Goal: Information Seeking & Learning: Learn about a topic

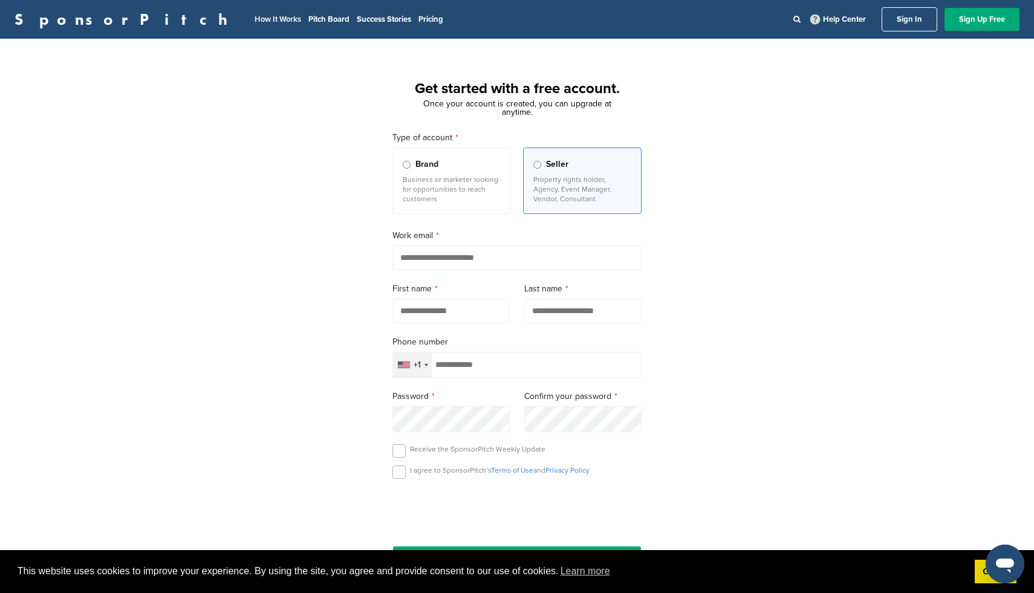
click at [255, 20] on link "How It Works" at bounding box center [278, 20] width 47 height 10
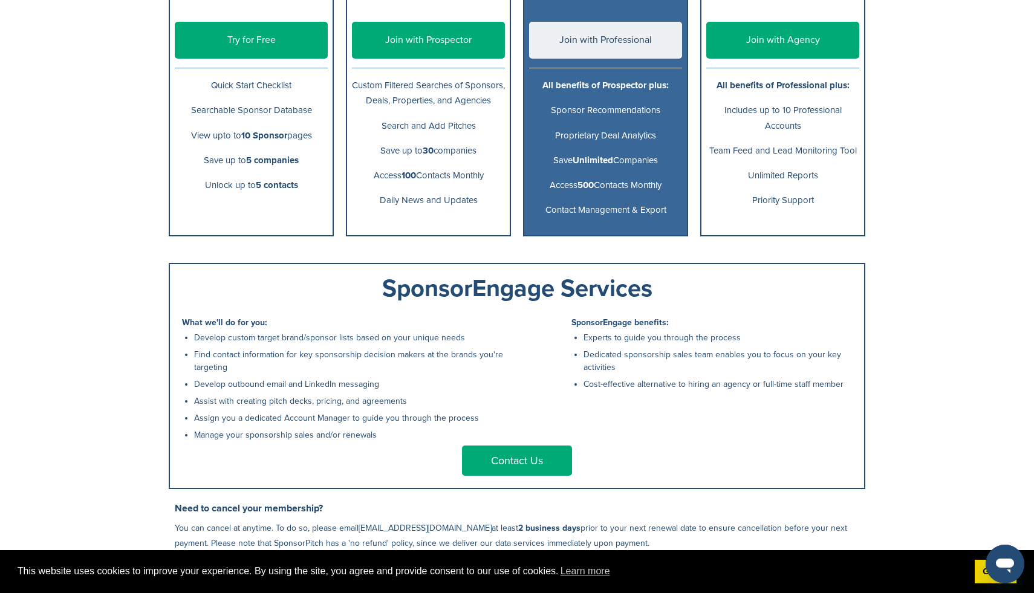
scroll to position [303, 0]
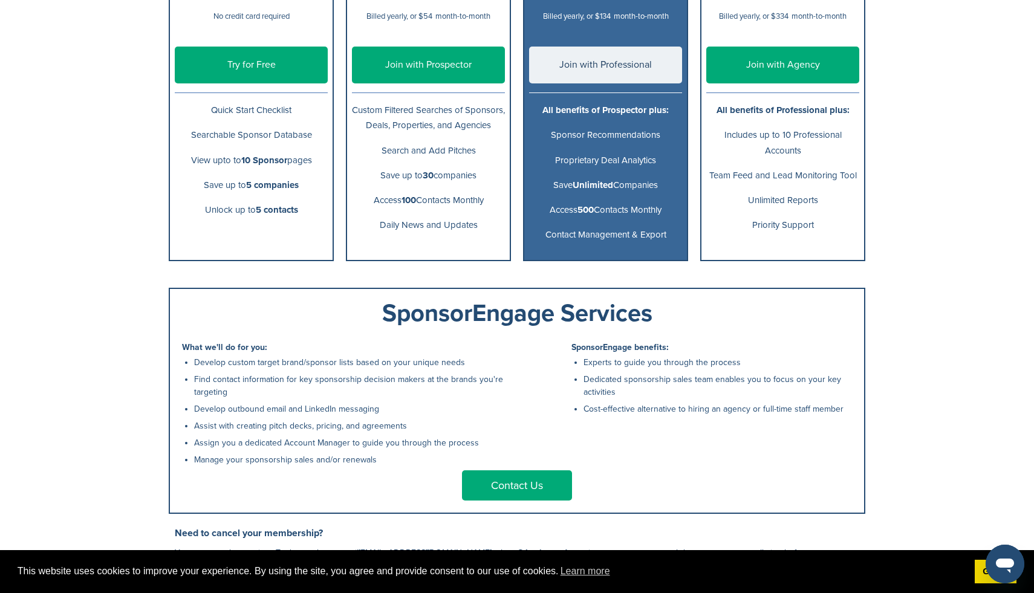
click at [535, 485] on link "Contact Us" at bounding box center [517, 486] width 110 height 30
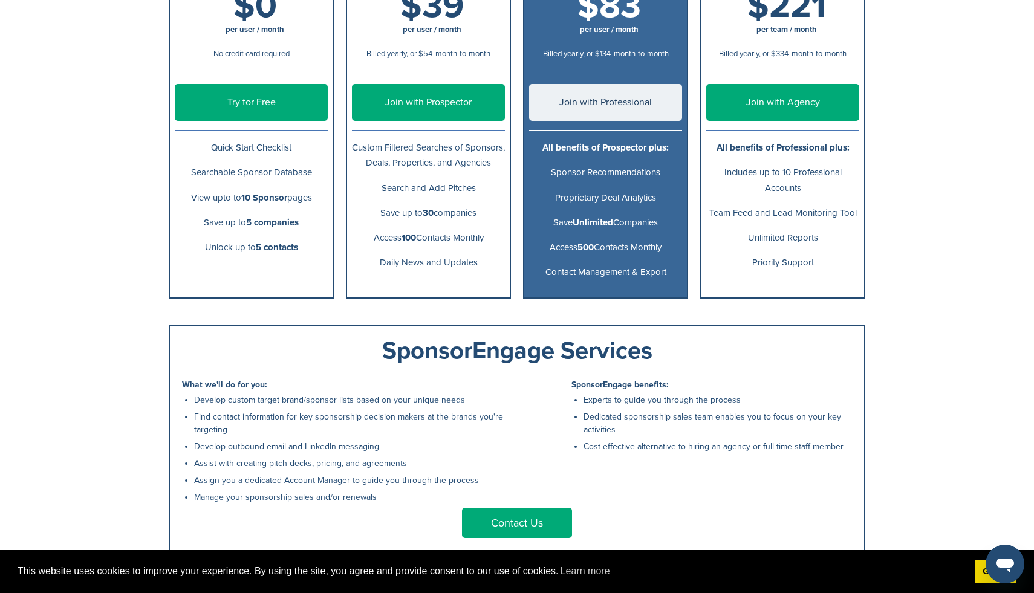
scroll to position [649, 0]
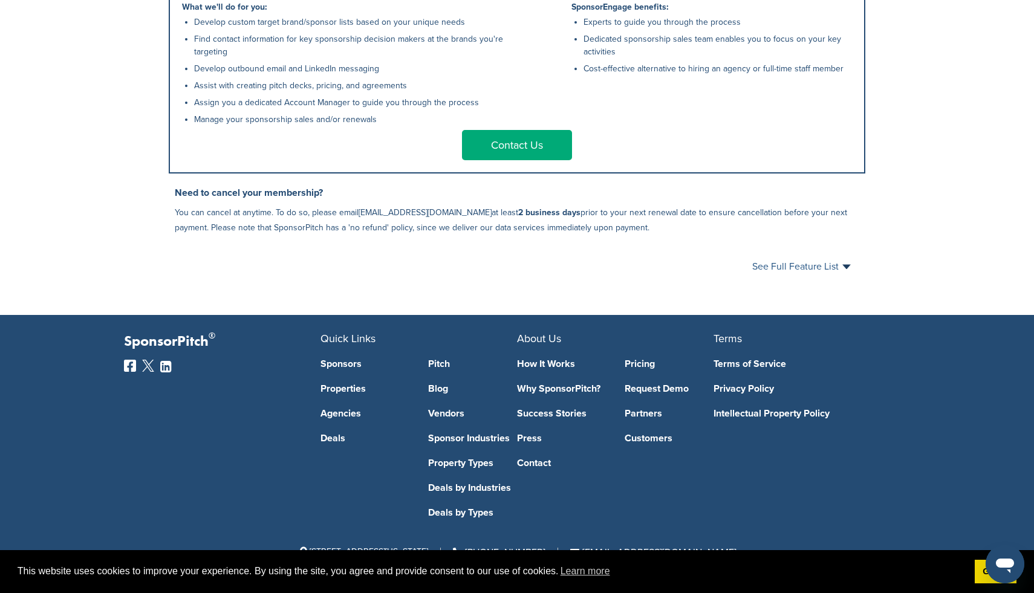
click at [787, 264] on span "See Full Feature List" at bounding box center [801, 267] width 99 height 10
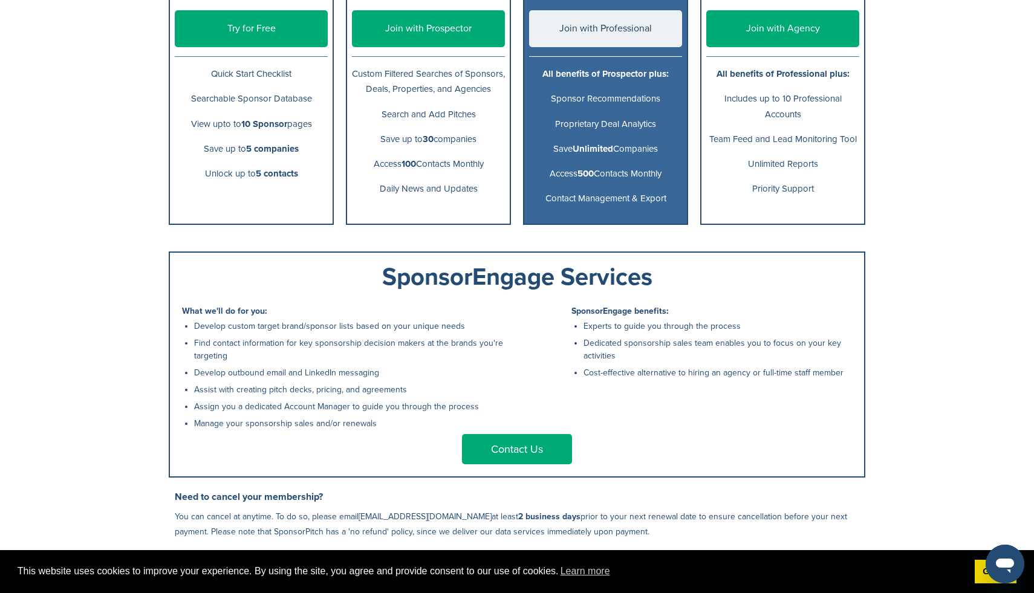
scroll to position [0, 0]
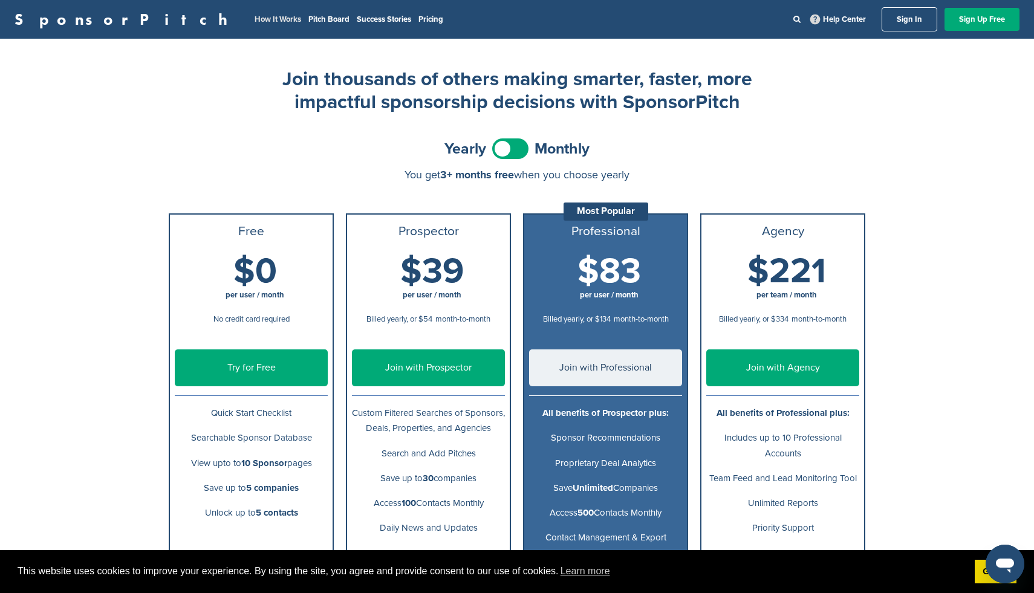
click at [255, 22] on link "How It Works" at bounding box center [278, 20] width 47 height 10
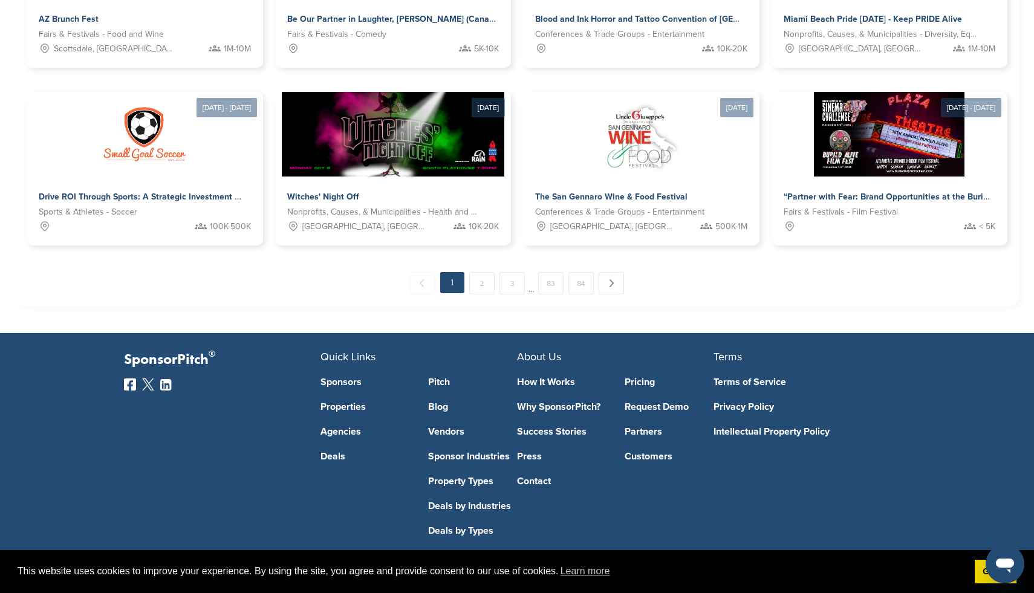
scroll to position [696, 0]
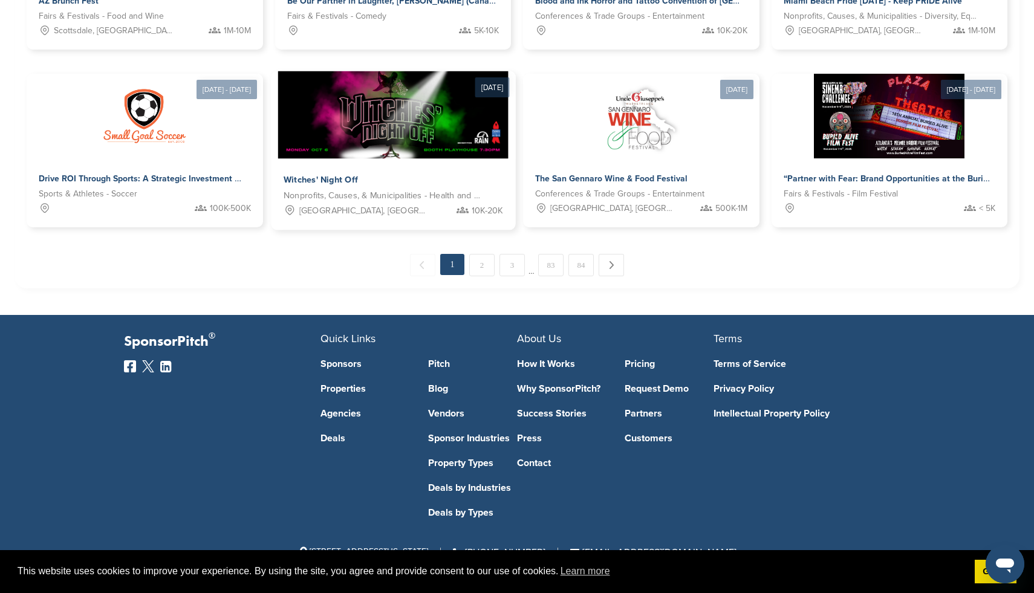
click at [442, 173] on div "Witches' Night Off" at bounding box center [393, 181] width 220 height 18
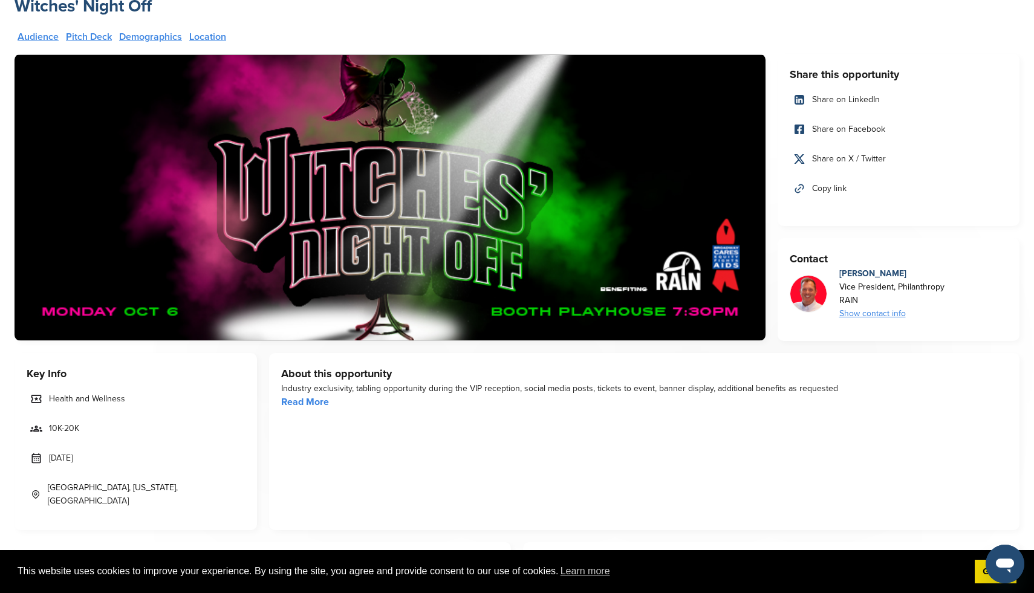
scroll to position [60, 0]
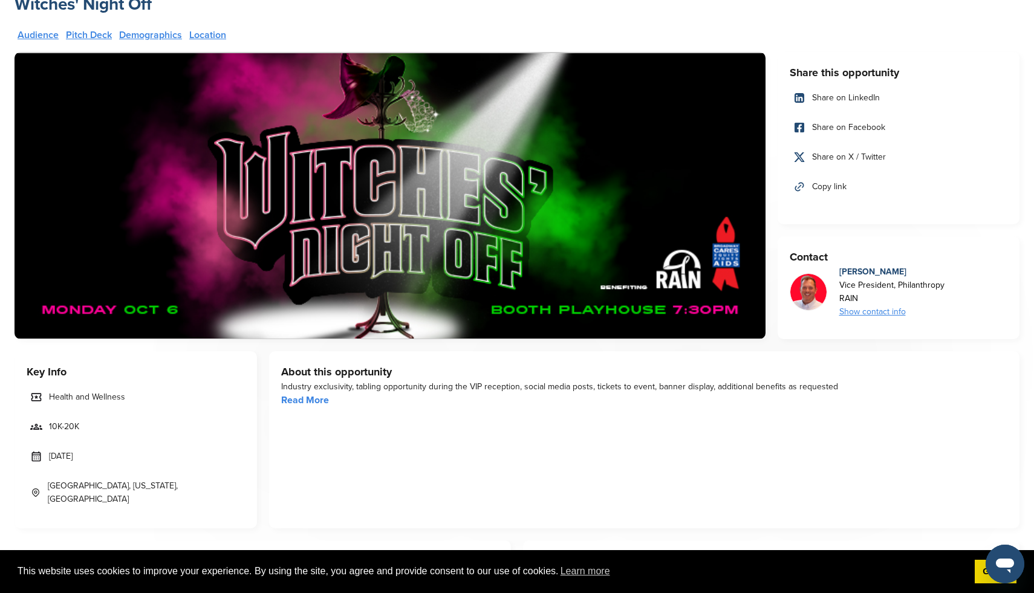
click at [321, 405] on link "Read More" at bounding box center [305, 400] width 48 height 12
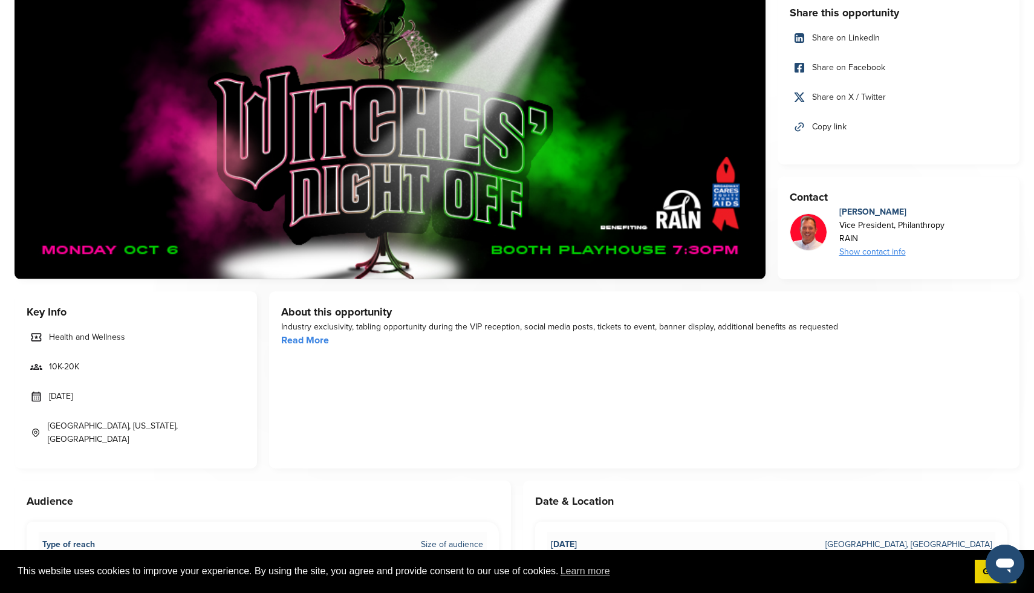
scroll to position [0, 0]
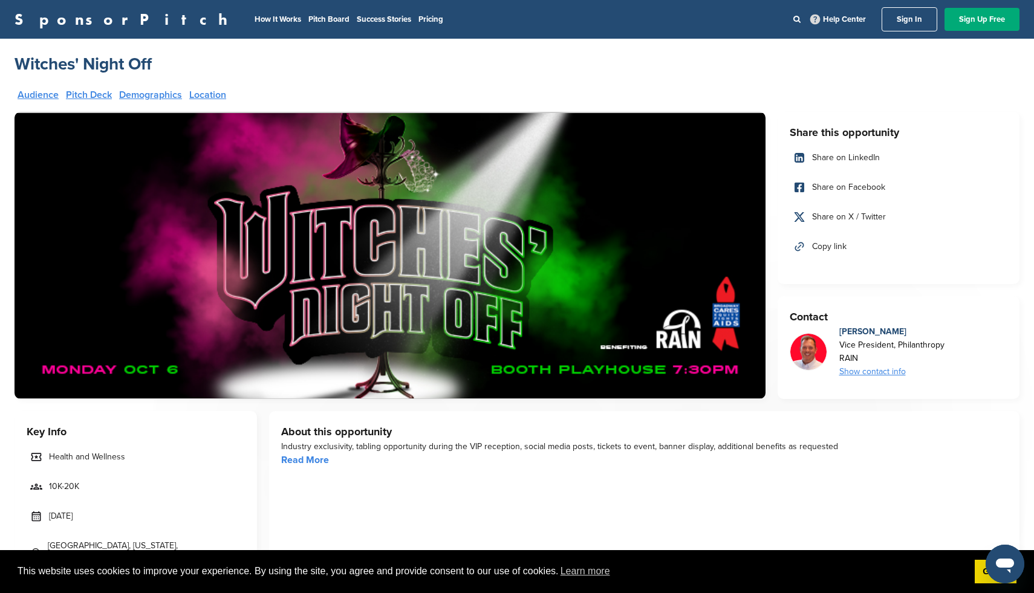
click at [100, 97] on link "Pitch Deck" at bounding box center [89, 95] width 46 height 10
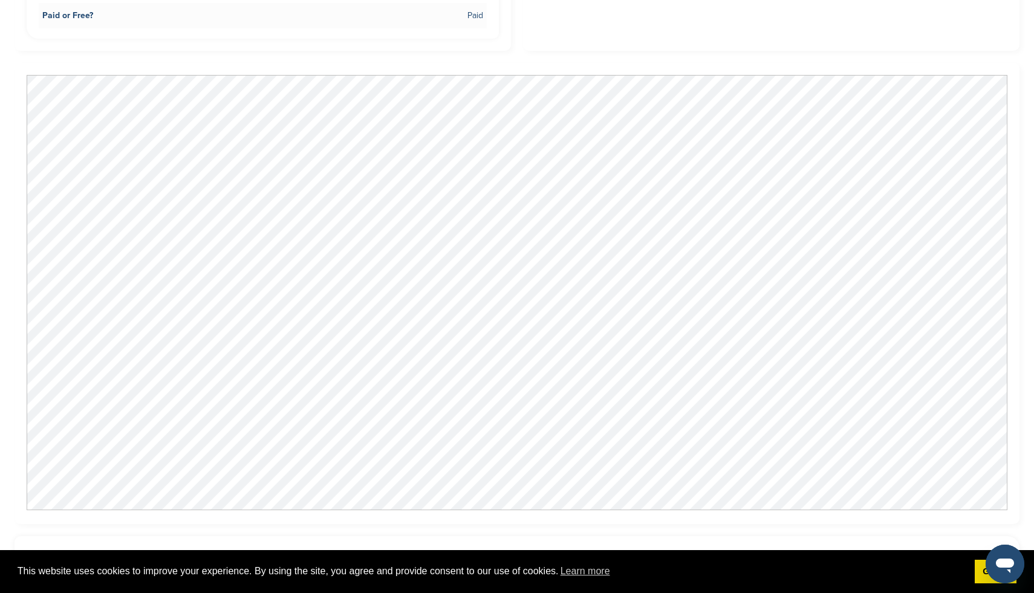
scroll to position [876, 0]
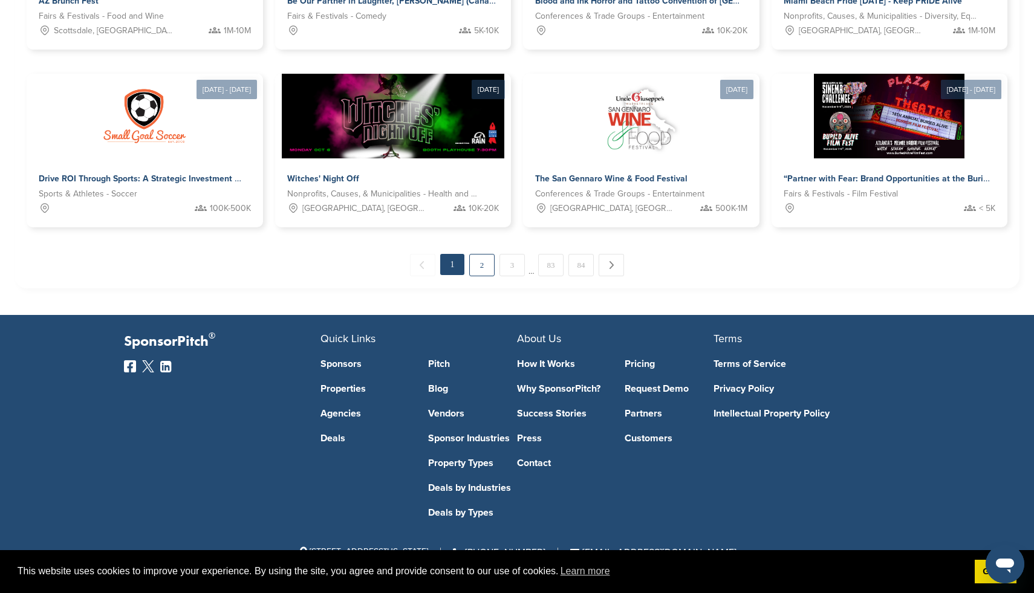
click at [489, 267] on link "2" at bounding box center [481, 265] width 25 height 22
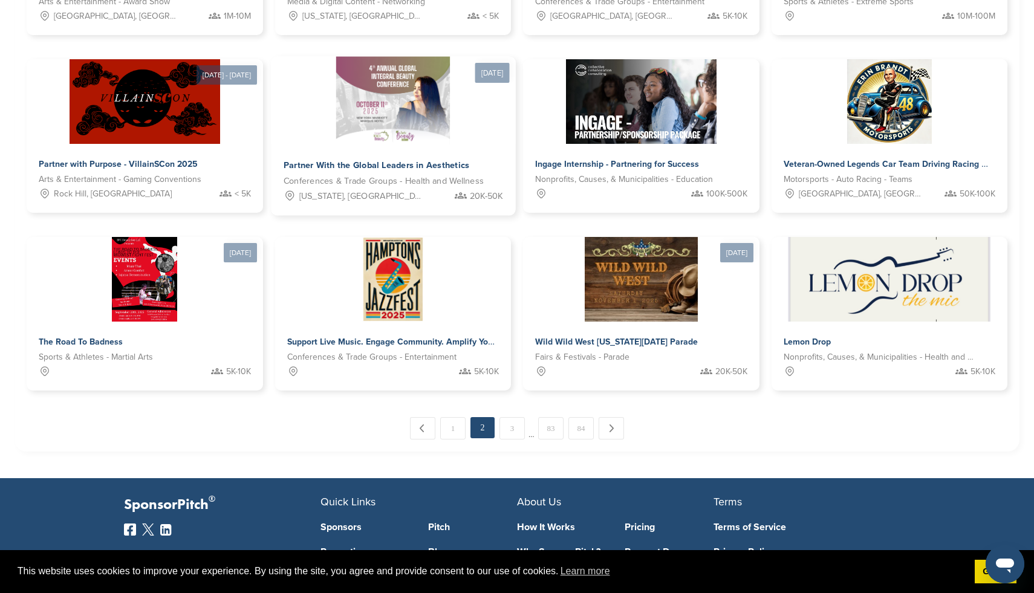
scroll to position [535, 0]
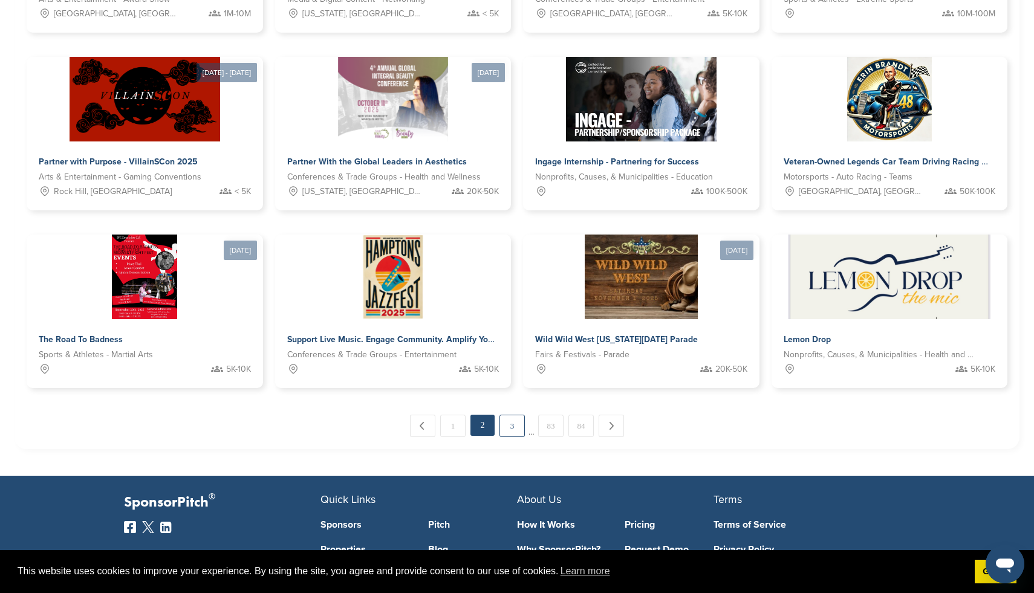
click at [509, 432] on link "3" at bounding box center [512, 426] width 25 height 22
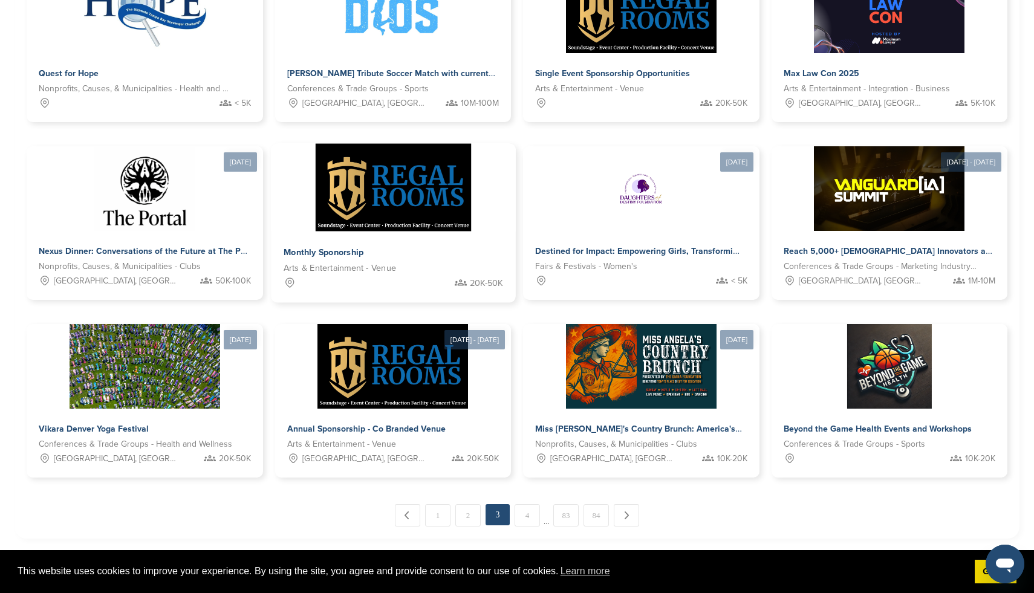
scroll to position [696, 0]
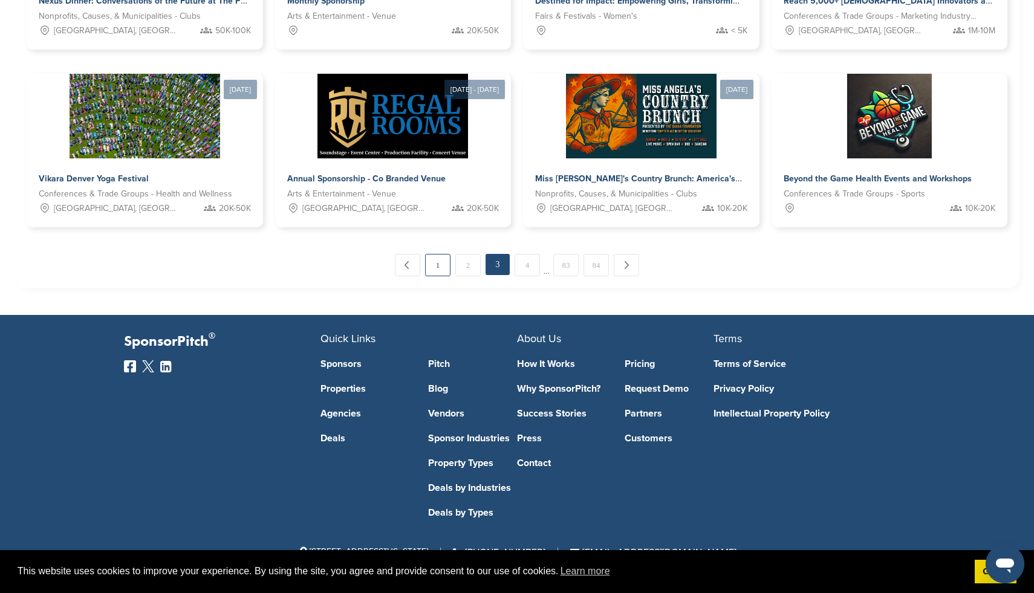
click at [435, 266] on link "1" at bounding box center [437, 265] width 25 height 22
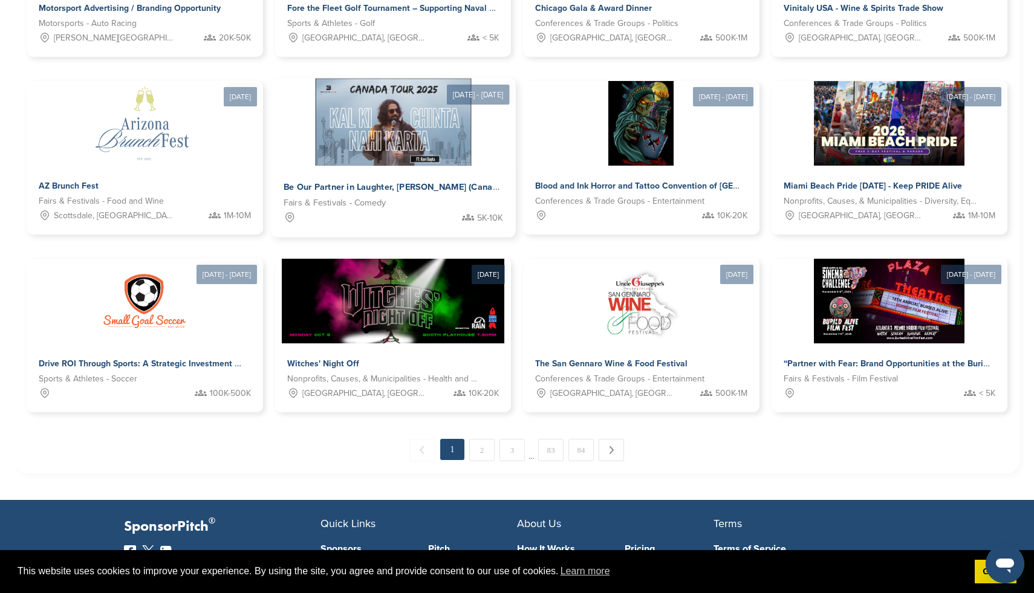
scroll to position [512, 0]
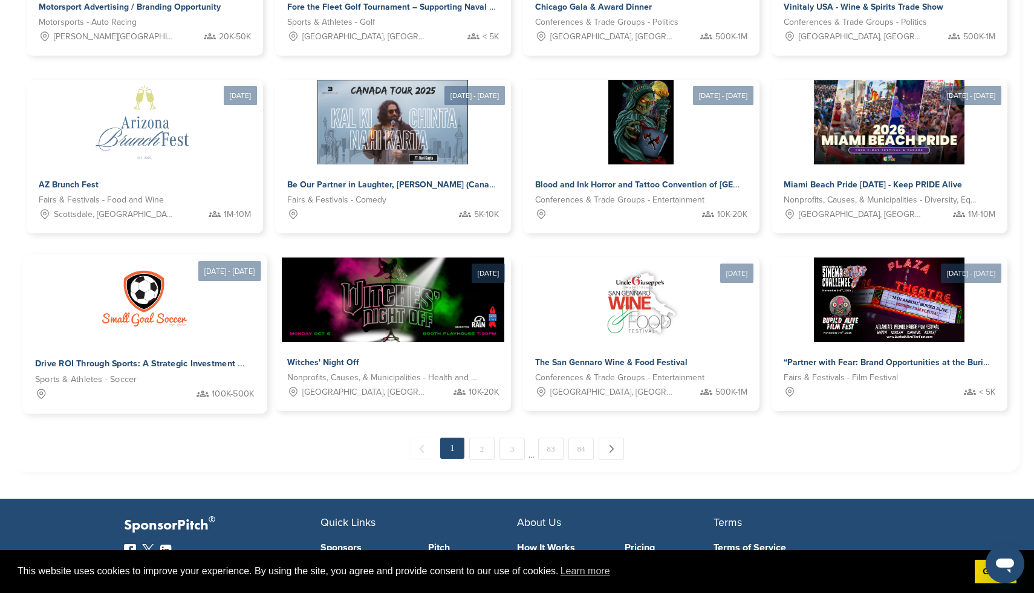
click at [187, 368] on span "Drive ROI Through Sports: A Strategic Investment Opportunity" at bounding box center [160, 364] width 251 height 11
